Goal: Information Seeking & Learning: Learn about a topic

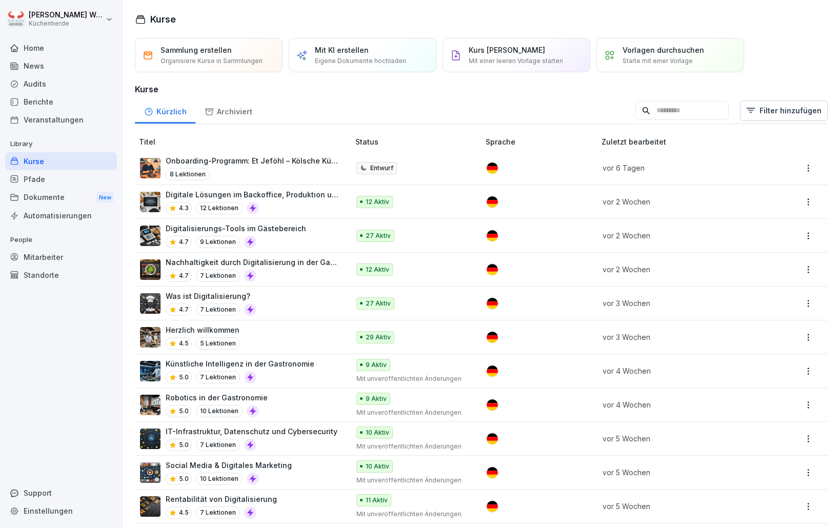
click at [298, 238] on div "Digitalisierungs-Tools im Gästebereich 4.7 9 Lektionen" at bounding box center [239, 235] width 199 height 25
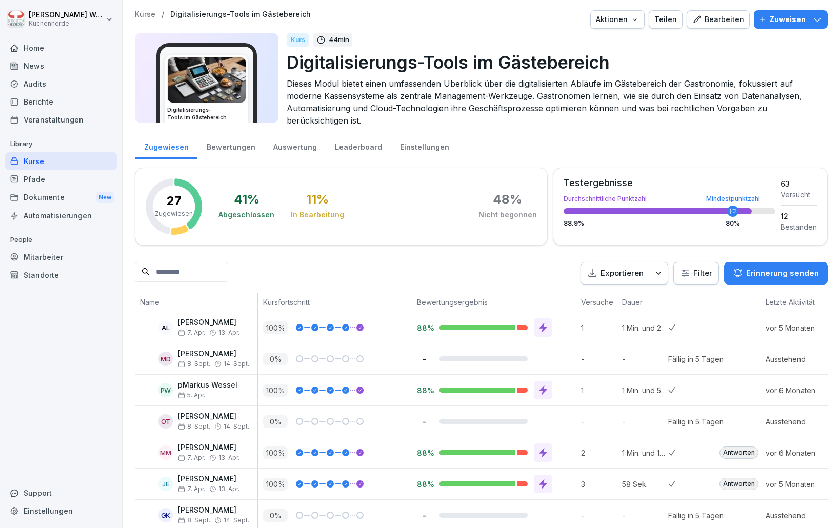
click at [689, 279] on html "[PERSON_NAME] Küchenherde Home News Audits Berichte Veranstaltungen Library Kur…" at bounding box center [420, 264] width 840 height 528
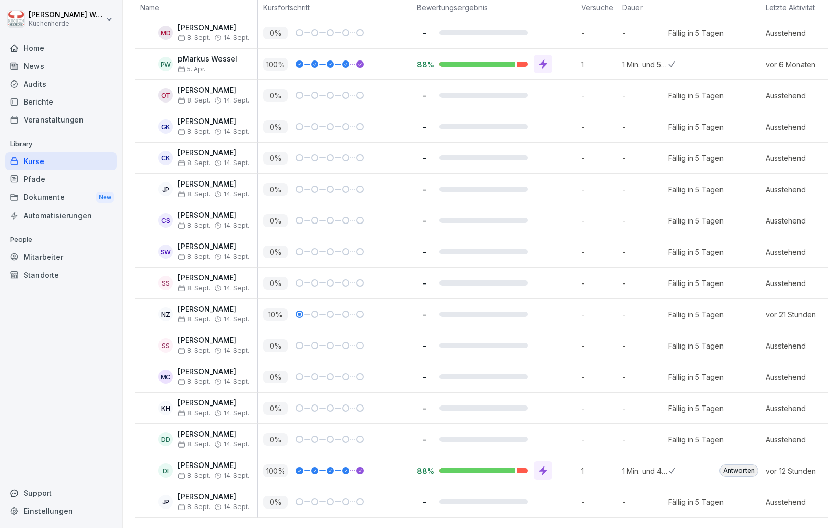
scroll to position [310, 0]
click at [51, 55] on div "Home" at bounding box center [61, 48] width 112 height 18
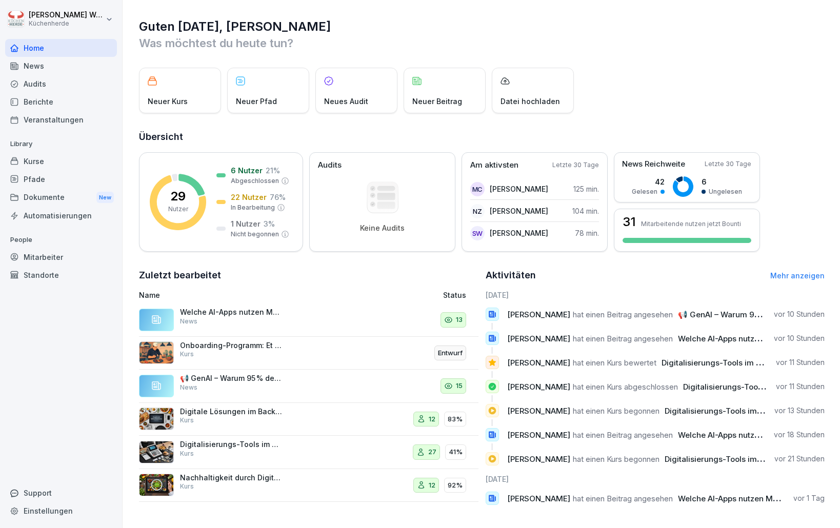
click at [57, 157] on div "Kurse" at bounding box center [61, 161] width 112 height 18
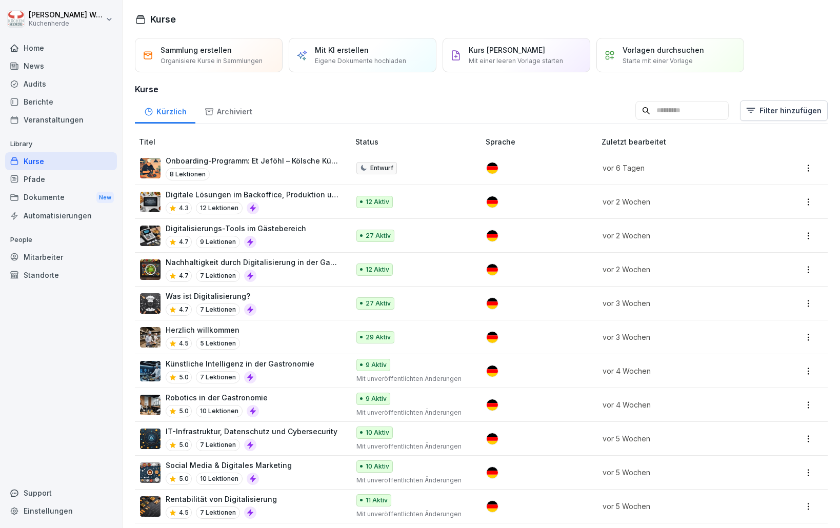
click at [275, 231] on p "Digitalisierungs-Tools im Gästebereich" at bounding box center [236, 228] width 141 height 11
